Goal: Manage account settings

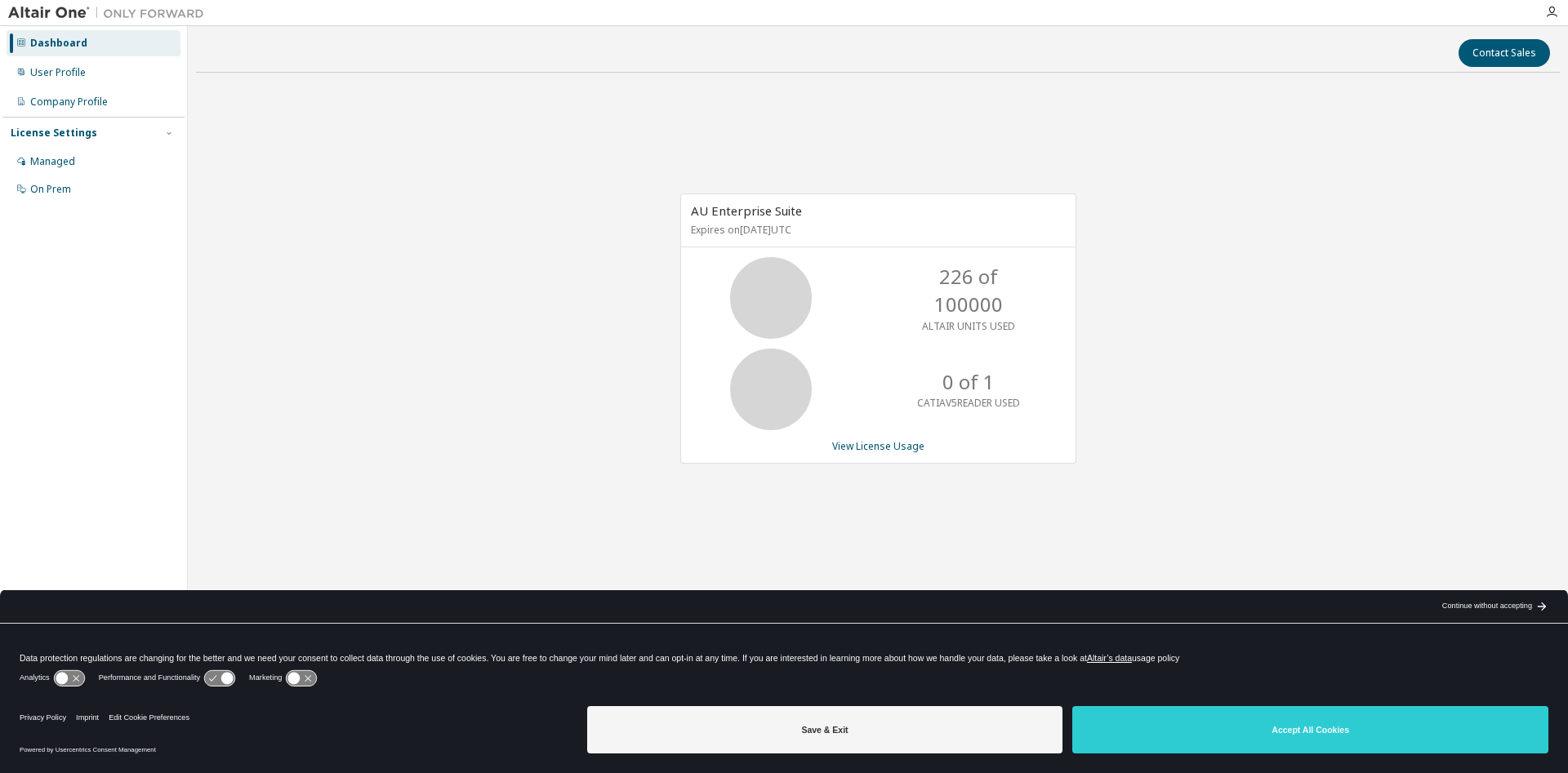
click at [870, 738] on button "Save & Exit" at bounding box center [825, 730] width 476 height 47
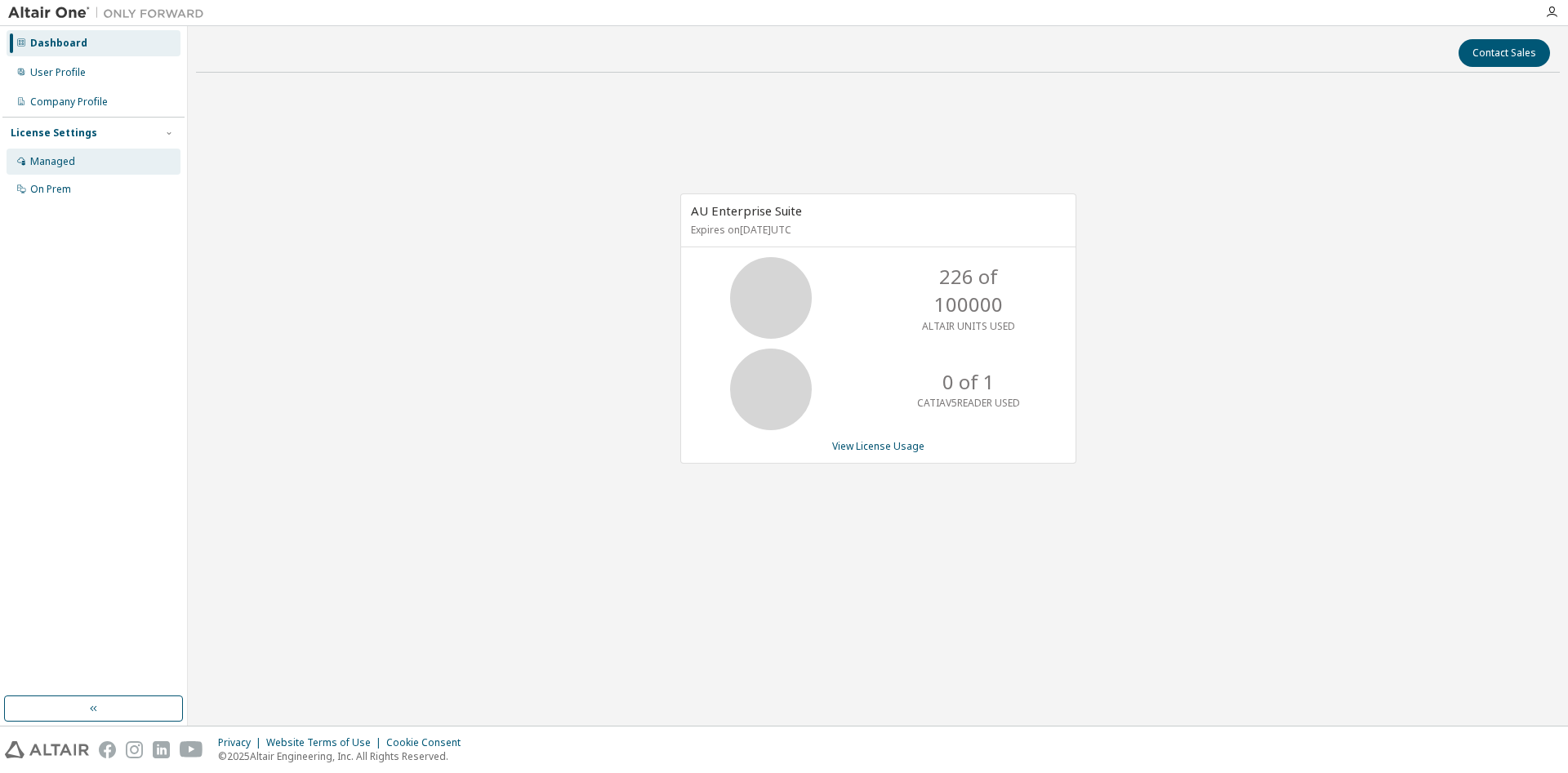
click at [81, 157] on div "Managed" at bounding box center [93, 162] width 174 height 26
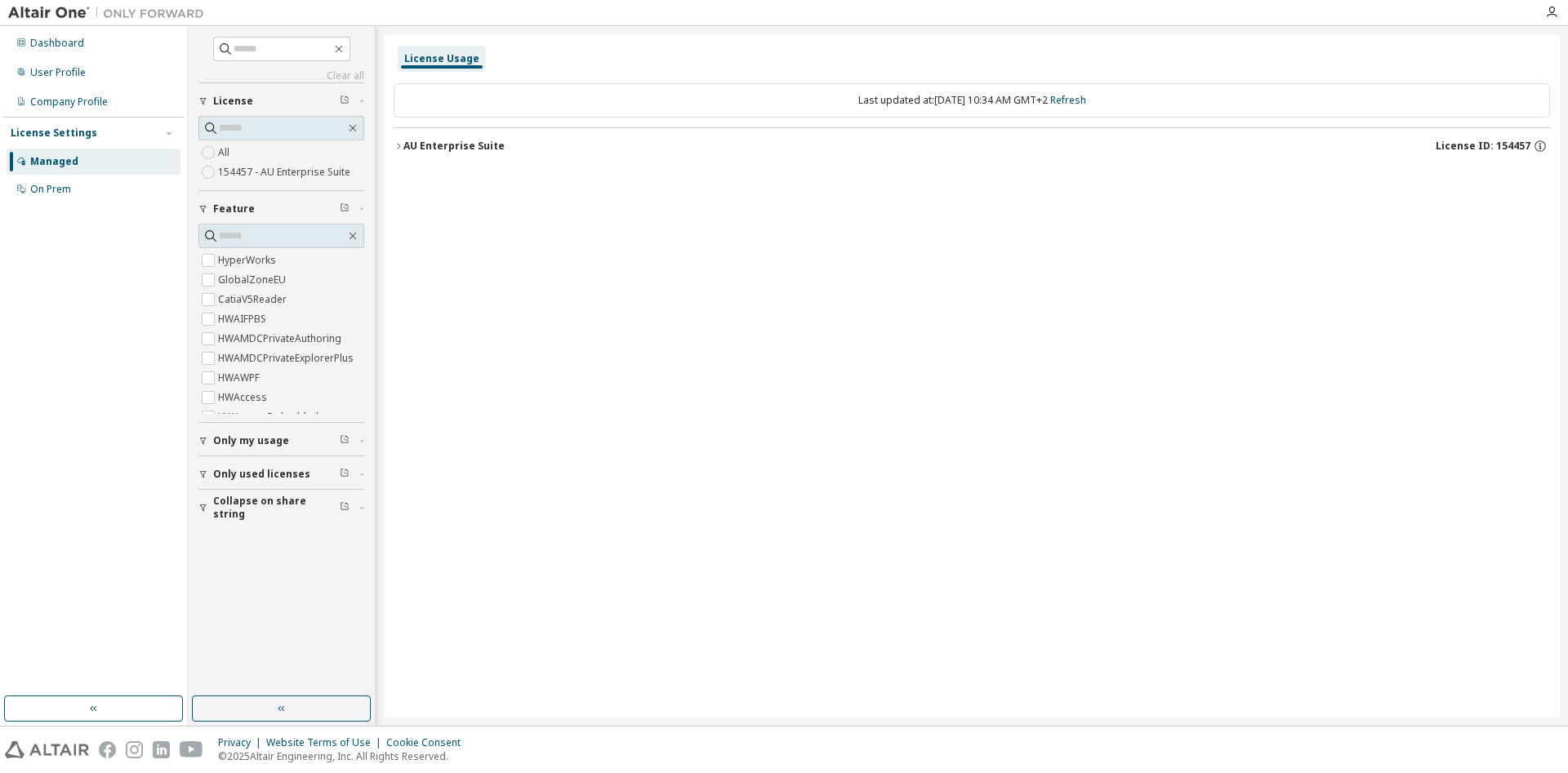
click at [306, 175] on label "154457 - AU Enterprise Suite" at bounding box center [286, 172] width 136 height 19
click at [267, 446] on span "Only my usage" at bounding box center [251, 441] width 76 height 13
click at [74, 50] on div "Dashboard" at bounding box center [93, 43] width 174 height 26
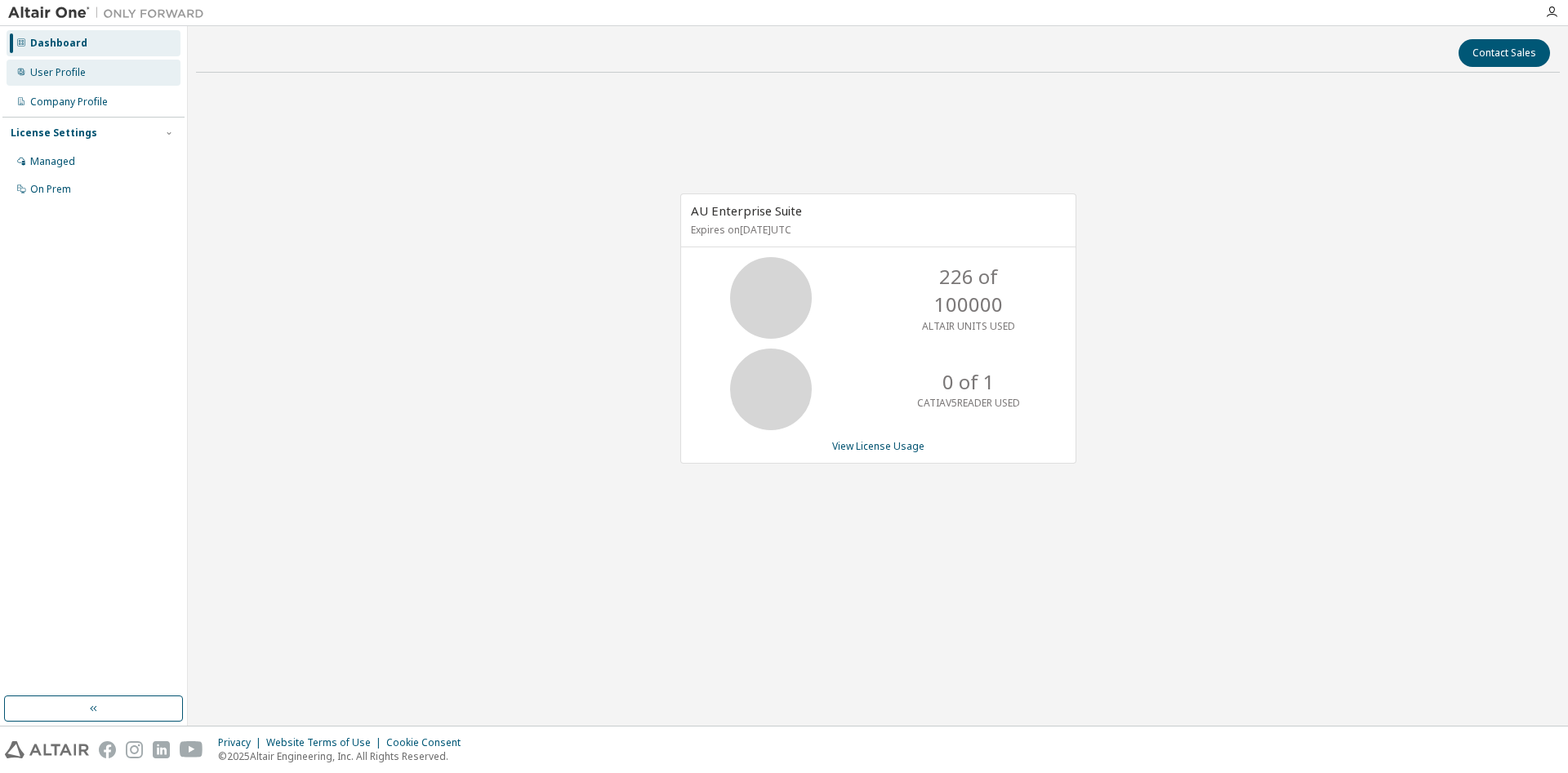
click at [89, 81] on div "User Profile" at bounding box center [93, 72] width 174 height 26
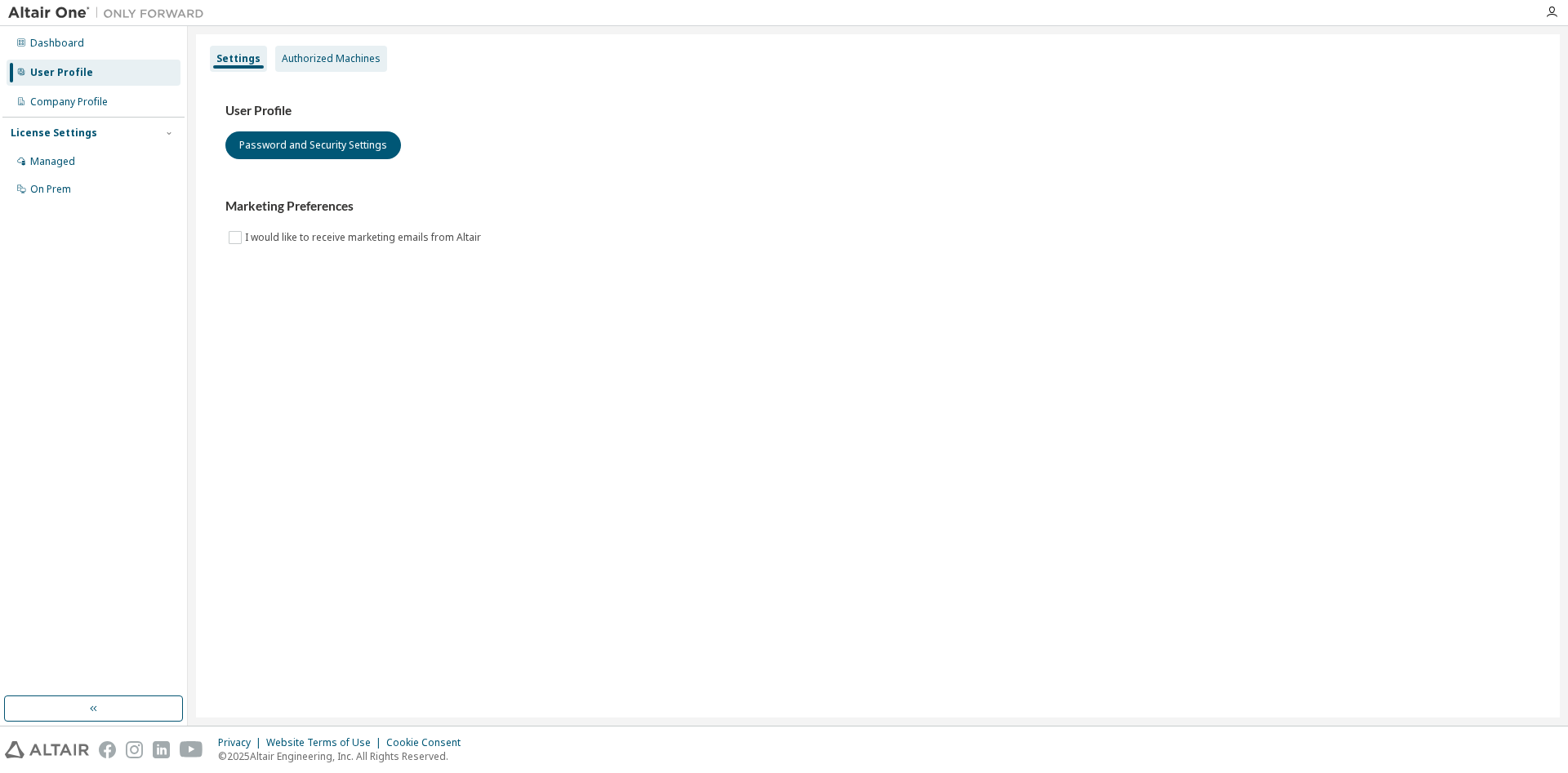
click at [360, 65] on div "Authorized Machines" at bounding box center [331, 58] width 99 height 13
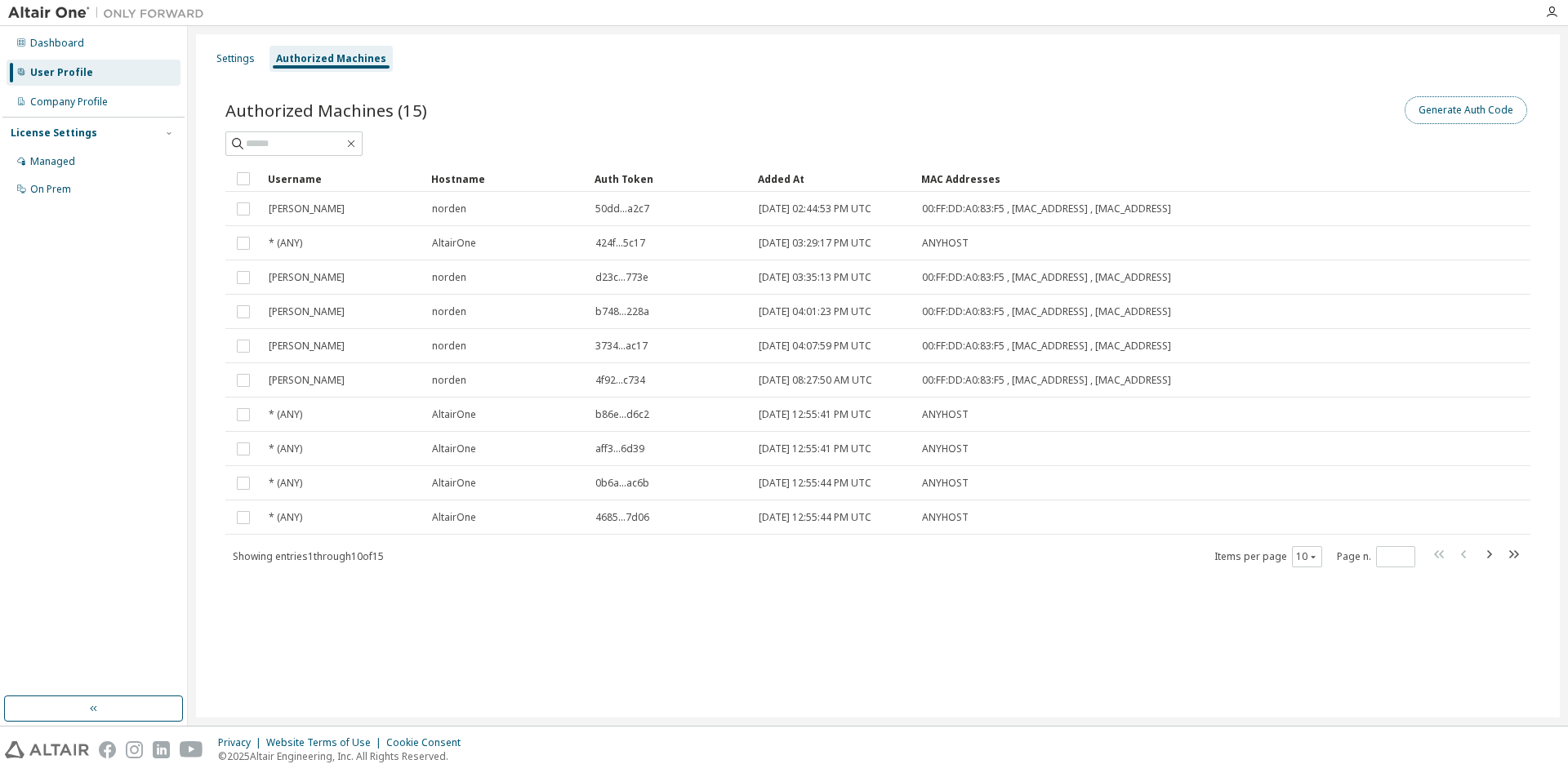
click at [1418, 99] on button "Generate Auth Code" at bounding box center [1466, 110] width 122 height 27
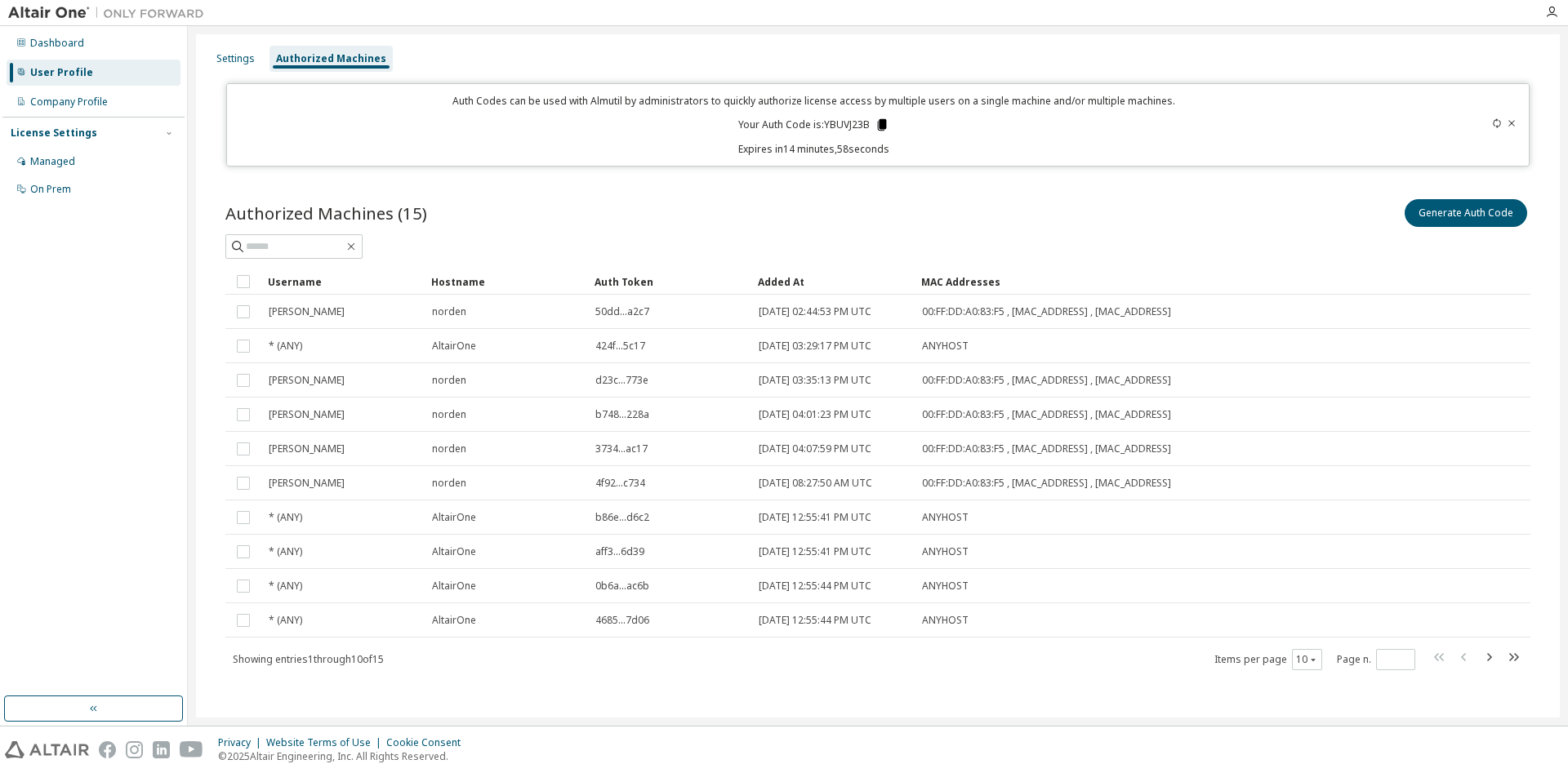
click at [879, 121] on icon at bounding box center [882, 125] width 15 height 15
click at [1134, 238] on div at bounding box center [878, 246] width 1305 height 25
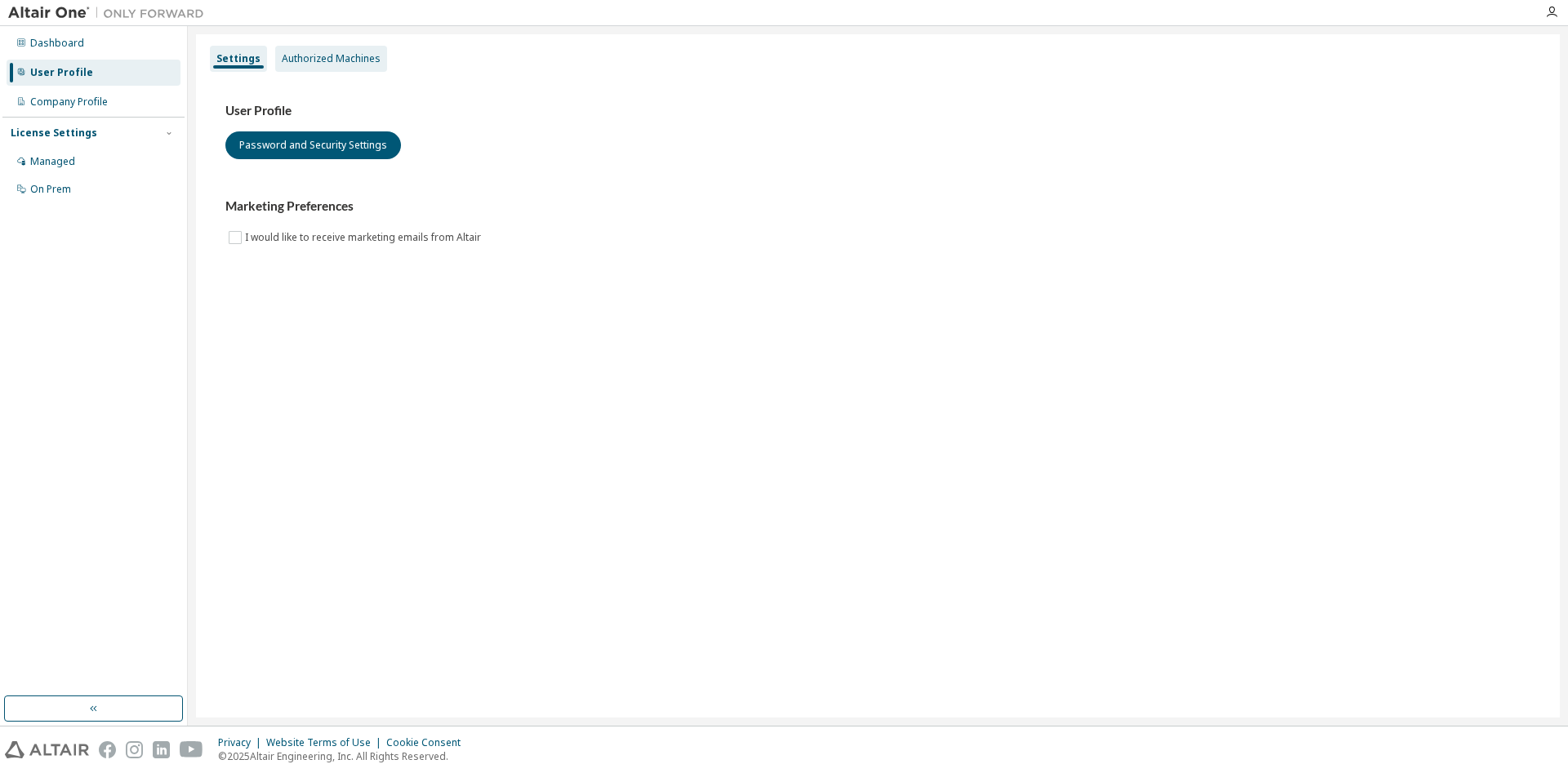
click at [334, 56] on div "Authorized Machines" at bounding box center [331, 58] width 99 height 13
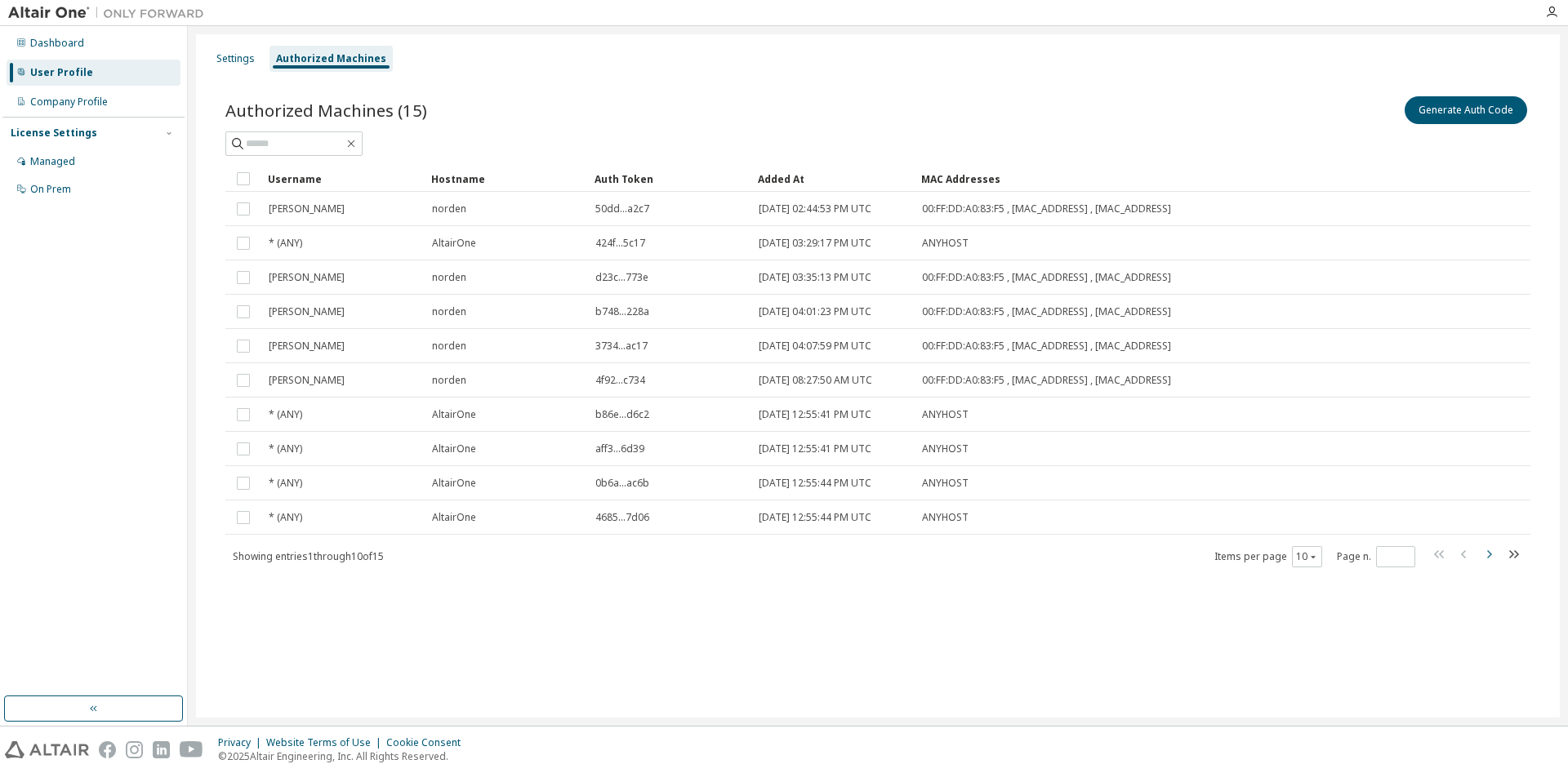
click at [1483, 556] on icon "button" at bounding box center [1489, 554] width 19 height 19
type input "*"
